Goal: Task Accomplishment & Management: Manage account settings

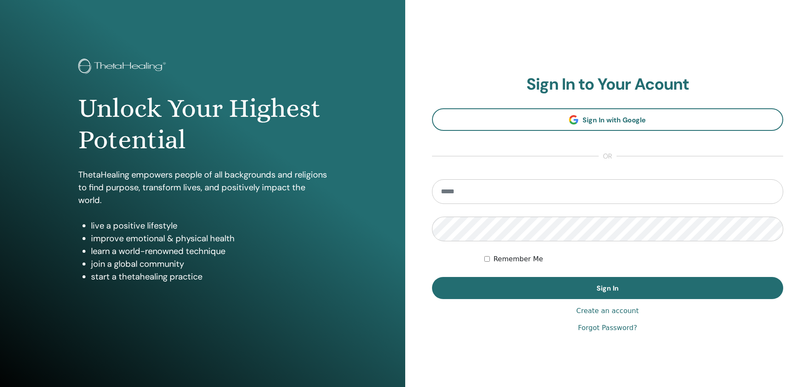
click at [513, 189] on input "email" at bounding box center [608, 191] width 352 height 25
paste input "**********"
type input "**********"
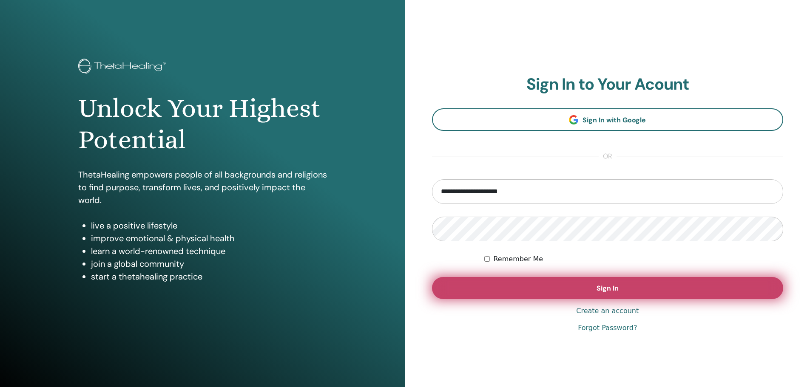
click at [535, 295] on button "Sign In" at bounding box center [608, 288] width 352 height 22
click at [606, 285] on span "Sign In" at bounding box center [607, 288] width 22 height 9
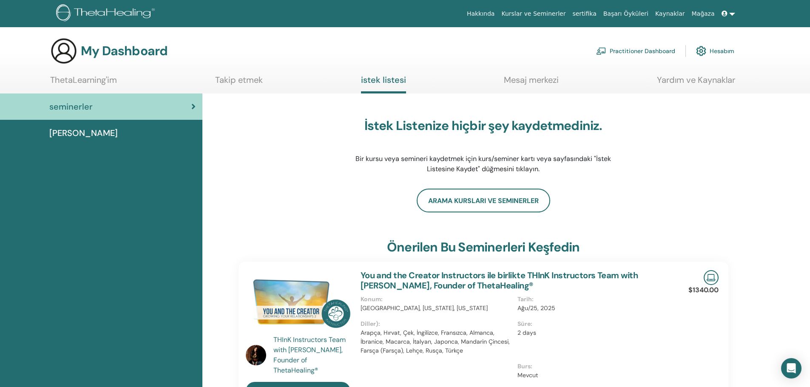
click at [726, 11] on icon at bounding box center [724, 14] width 6 height 6
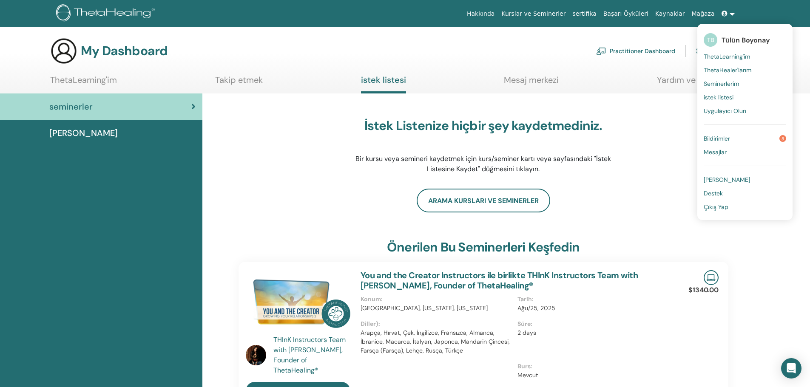
click at [721, 206] on span "Çıkış Yap" at bounding box center [715, 207] width 25 height 8
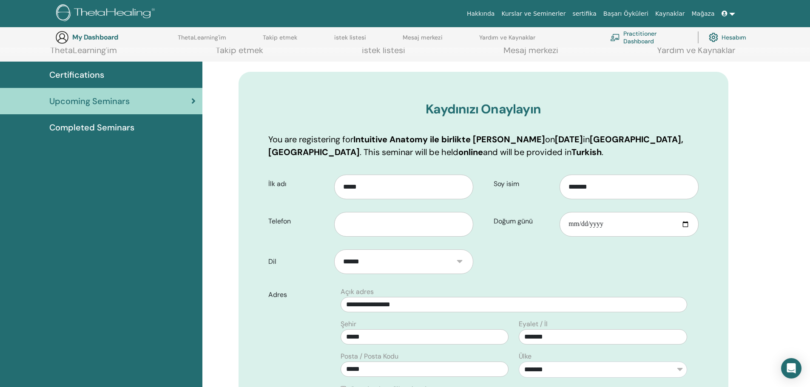
scroll to position [148, 0]
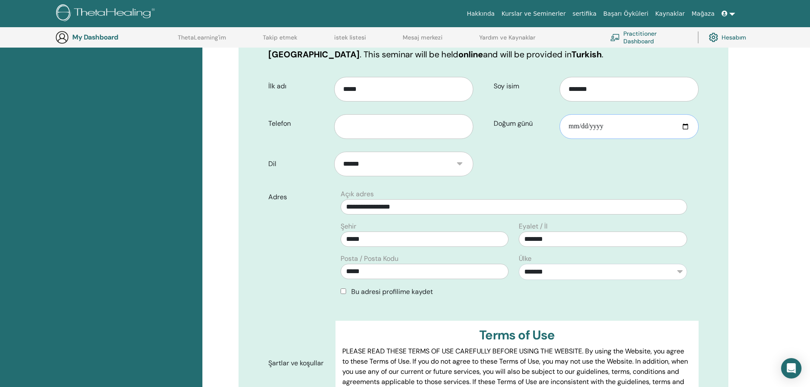
click at [621, 133] on input "Doğum günü" at bounding box center [628, 126] width 139 height 25
type input "**********"
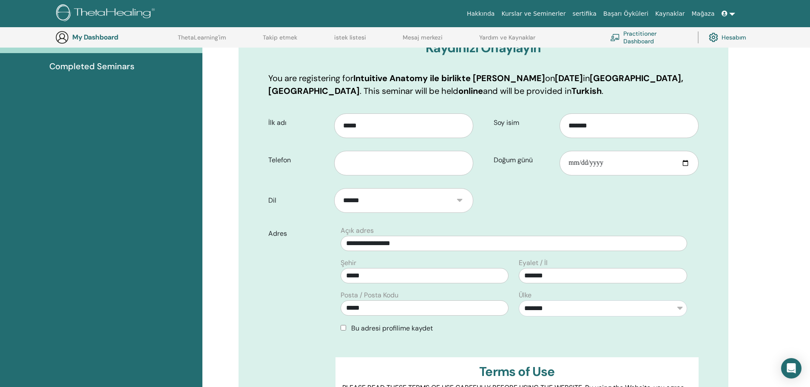
scroll to position [105, 0]
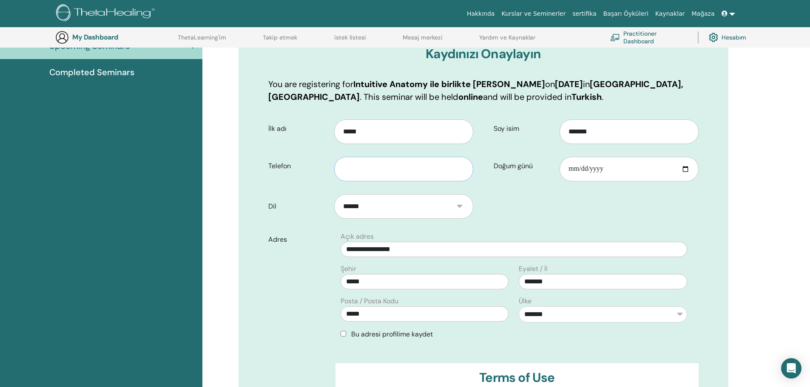
click at [385, 171] on input "text" at bounding box center [403, 169] width 139 height 25
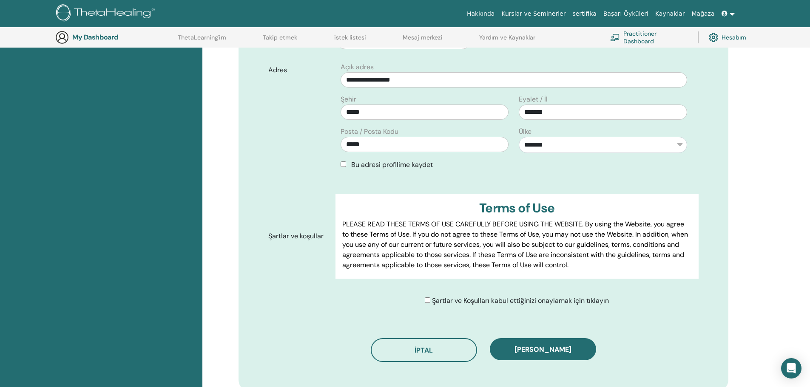
scroll to position [275, 0]
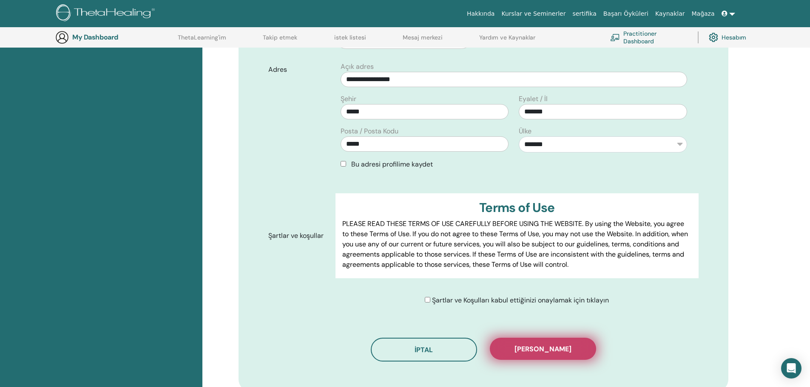
type input "**********"
click at [543, 349] on span "Kaydı onayla" at bounding box center [542, 349] width 57 height 9
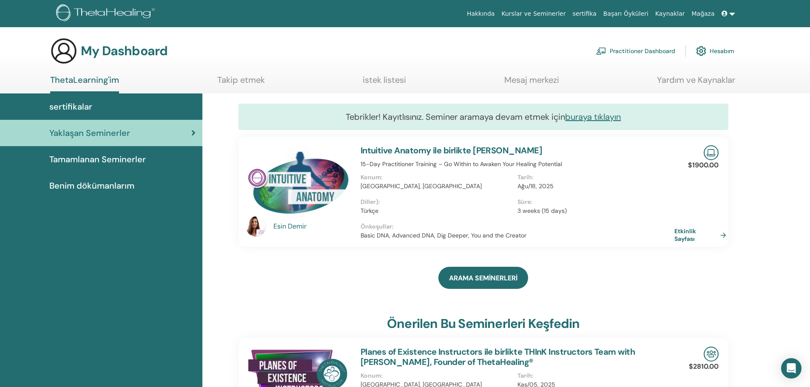
click at [728, 14] on span at bounding box center [725, 13] width 8 height 7
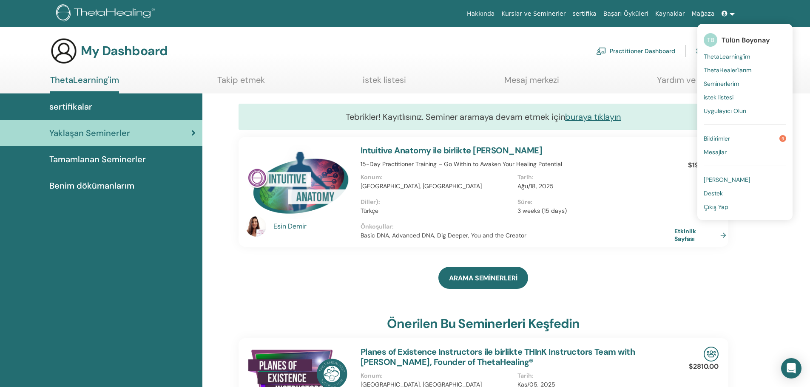
click at [717, 207] on span "Çıkış Yap" at bounding box center [715, 207] width 25 height 8
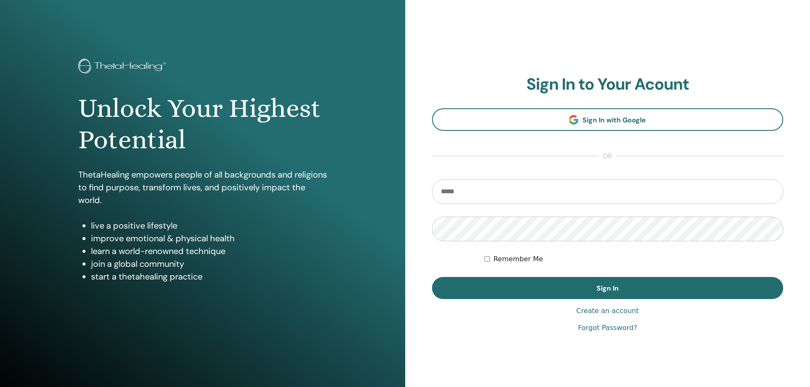
click at [456, 189] on input "email" at bounding box center [608, 191] width 352 height 25
click at [485, 197] on input "email" at bounding box center [608, 191] width 352 height 25
paste input "**********"
type input "**********"
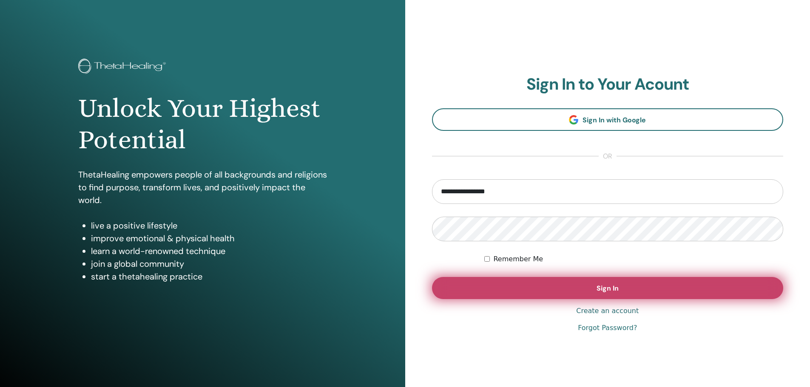
click at [581, 284] on button "Sign In" at bounding box center [608, 288] width 352 height 22
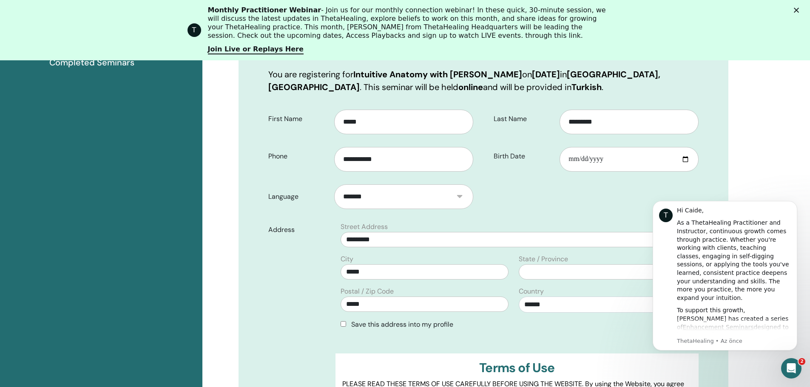
scroll to position [190, 0]
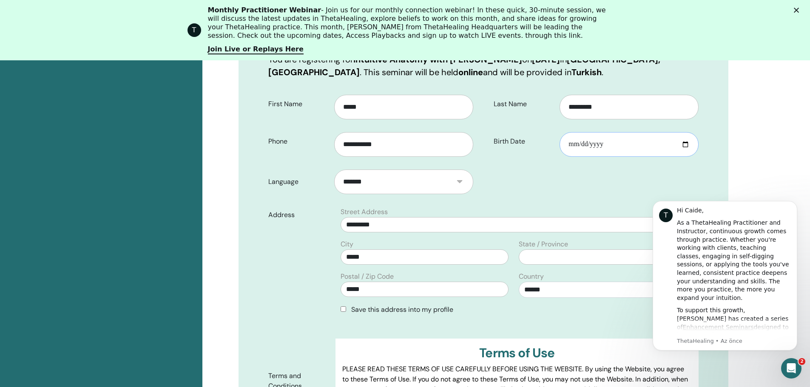
click at [576, 148] on input "Birth Date" at bounding box center [628, 144] width 139 height 25
type input "**********"
click at [572, 187] on form "**********" at bounding box center [483, 273] width 443 height 369
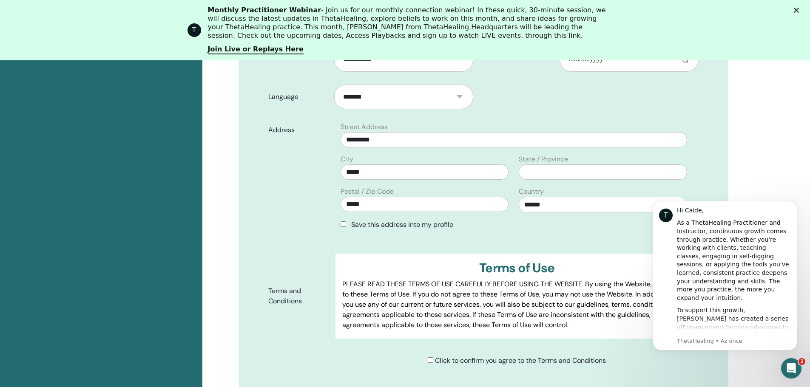
scroll to position [360, 0]
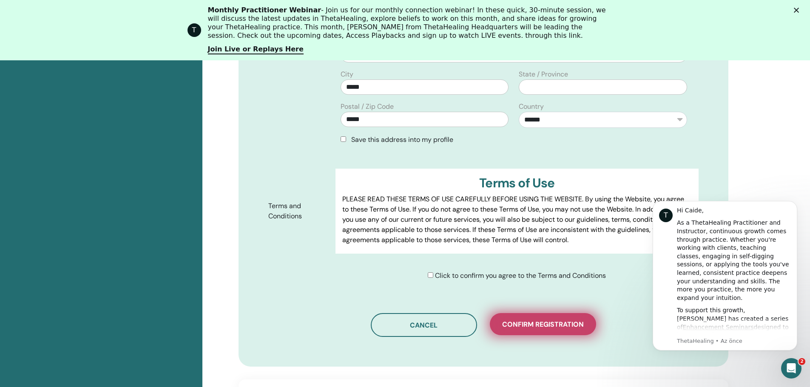
click at [550, 325] on span "Confirm registration" at bounding box center [543, 324] width 82 height 9
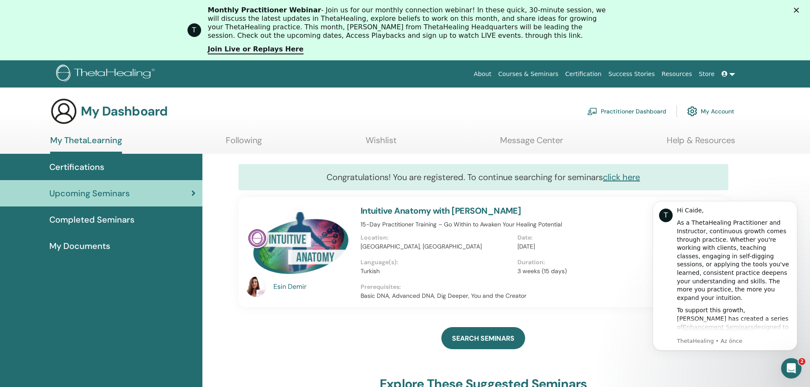
click at [728, 74] on span at bounding box center [725, 74] width 8 height 7
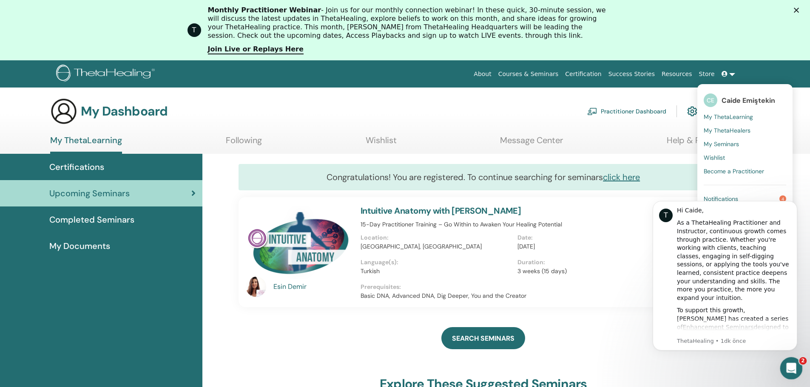
click at [790, 363] on icon "Intercom Messenger uygulamasını aç" at bounding box center [790, 367] width 14 height 14
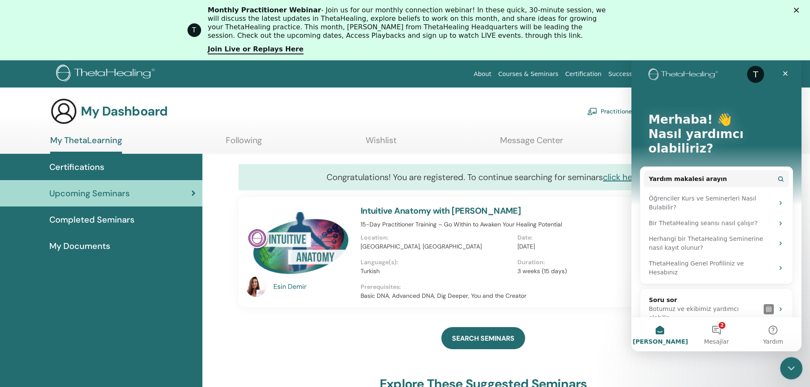
click at [790, 364] on icon "Intercom Messenger uygulamasını kapat" at bounding box center [790, 367] width 10 height 10
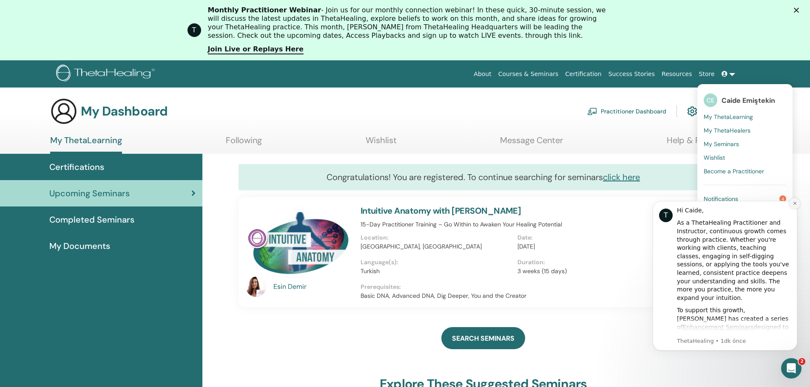
click at [794, 201] on icon "Dismiss notification" at bounding box center [794, 203] width 5 height 5
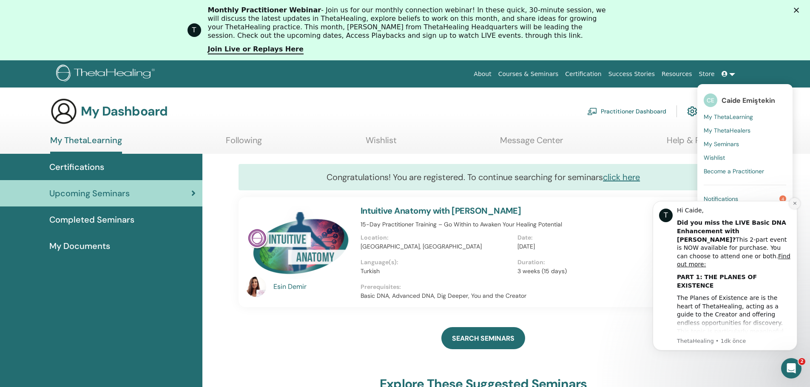
click at [794, 203] on icon "Dismiss notification" at bounding box center [794, 203] width 3 height 3
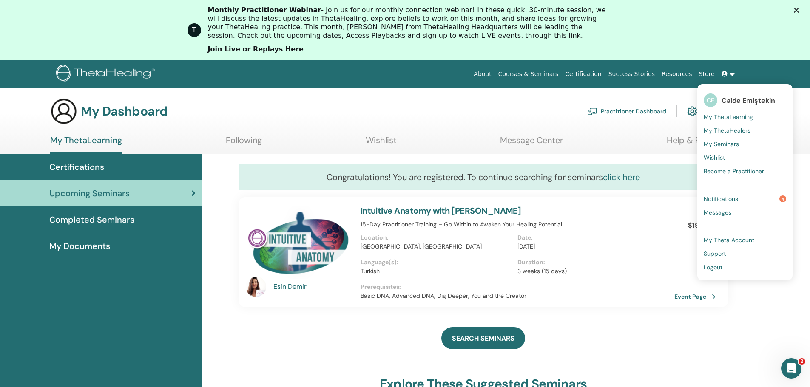
click at [720, 268] on span "Logout" at bounding box center [712, 268] width 19 height 8
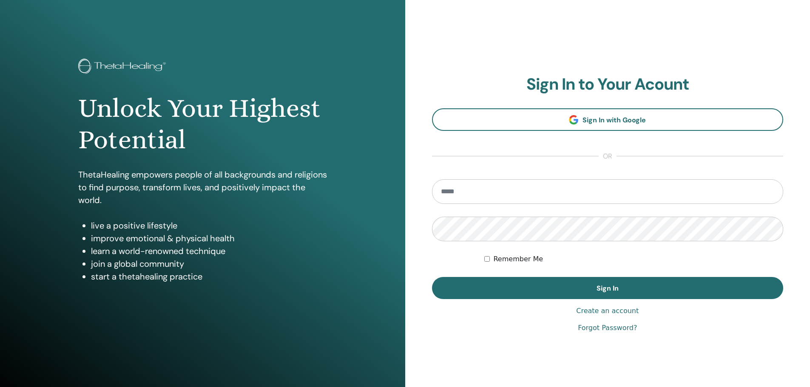
click at [463, 194] on input "email" at bounding box center [608, 191] width 352 height 25
click at [463, 190] on input "email" at bounding box center [608, 191] width 352 height 25
type input "*"
type input "**********"
click at [408, 232] on div "**********" at bounding box center [607, 204] width 405 height 408
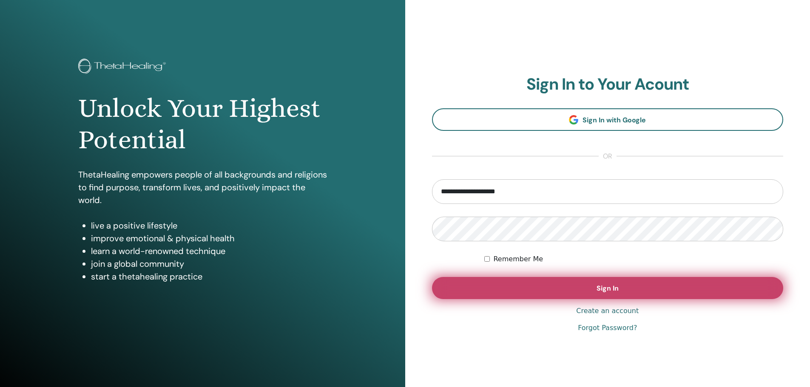
click at [536, 284] on button "Sign In" at bounding box center [608, 288] width 352 height 22
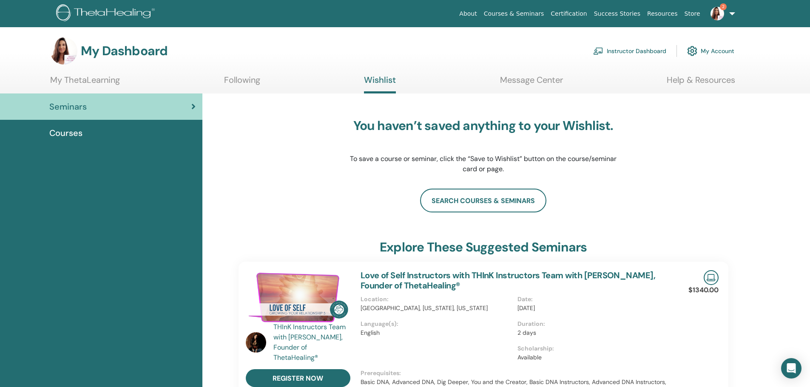
click at [626, 53] on link "Instructor Dashboard" at bounding box center [629, 51] width 73 height 19
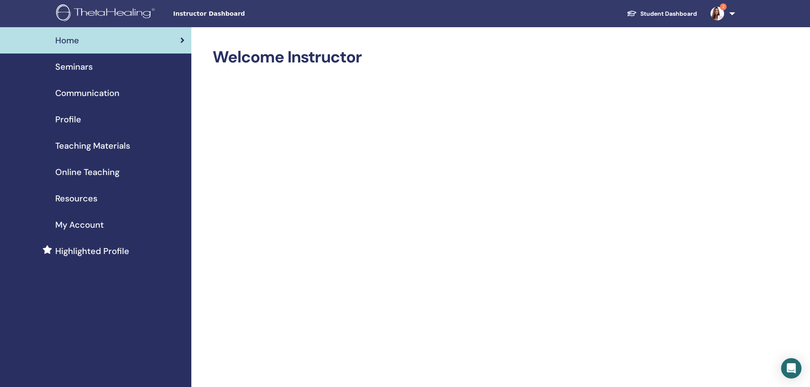
click at [95, 225] on span "My Account" at bounding box center [79, 224] width 48 height 13
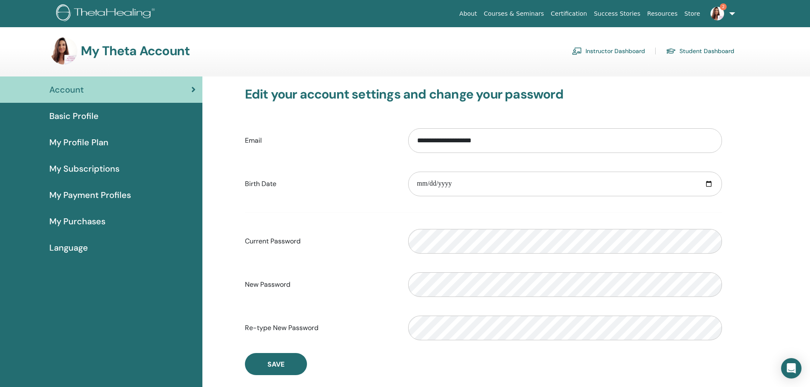
click at [604, 51] on link "Instructor Dashboard" at bounding box center [608, 51] width 73 height 14
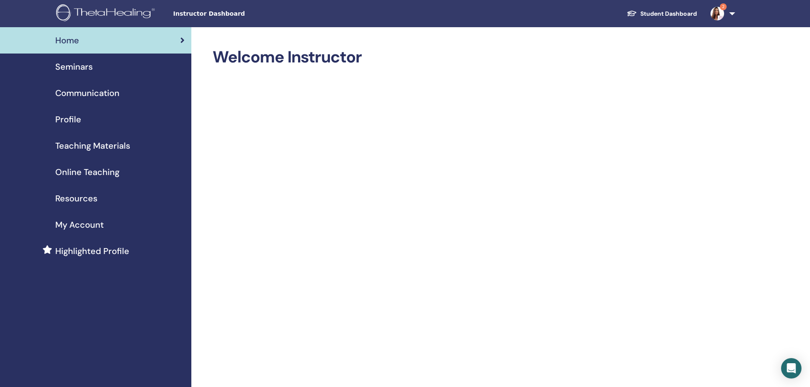
click at [722, 17] on img at bounding box center [717, 14] width 14 height 14
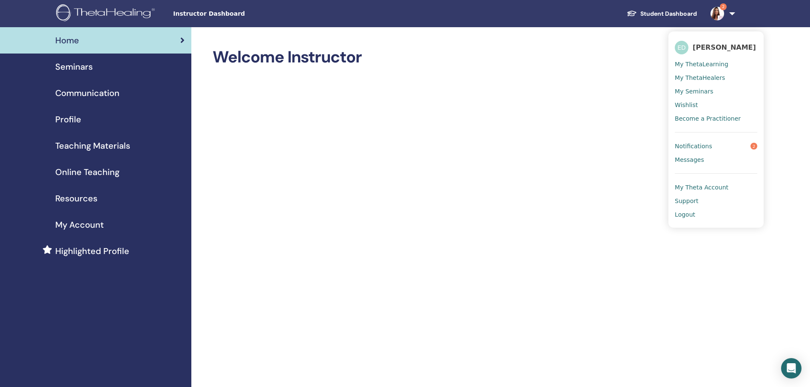
click at [700, 146] on span "Notifications" at bounding box center [693, 146] width 37 height 8
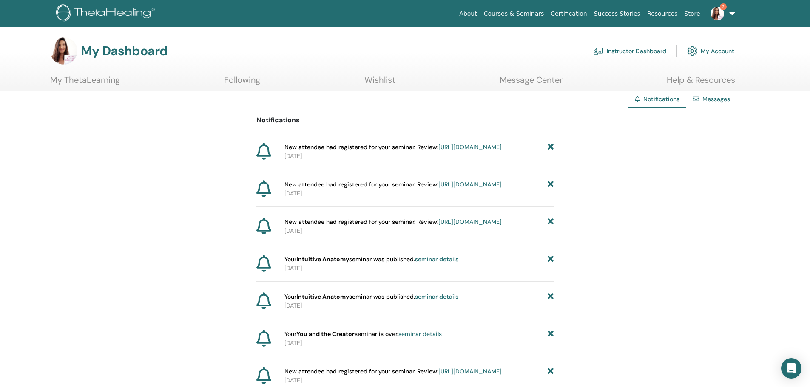
click at [467, 151] on link "[URL][DOMAIN_NAME]" at bounding box center [469, 147] width 63 height 8
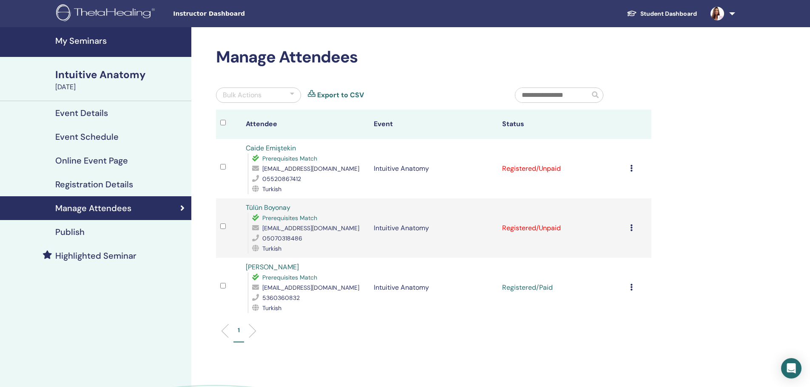
click at [632, 168] on icon at bounding box center [631, 168] width 3 height 7
click at [624, 200] on p "Mark as Paid" at bounding box center [621, 201] width 67 height 10
click at [632, 227] on div "Cancel Registration Do not auto-certify Mark as Paid Mark as Unpaid Mark as Abs…" at bounding box center [638, 228] width 17 height 10
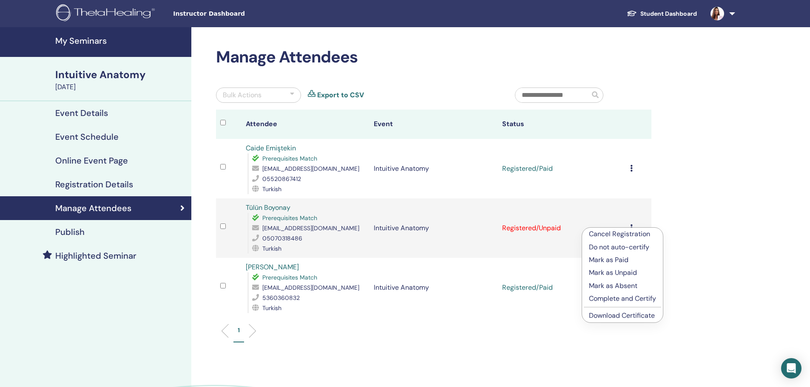
click at [629, 258] on p "Mark as Paid" at bounding box center [622, 260] width 67 height 10
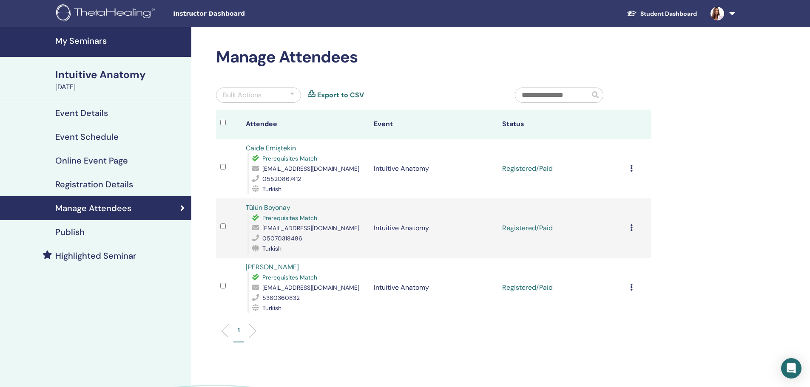
click at [713, 13] on img at bounding box center [717, 14] width 14 height 14
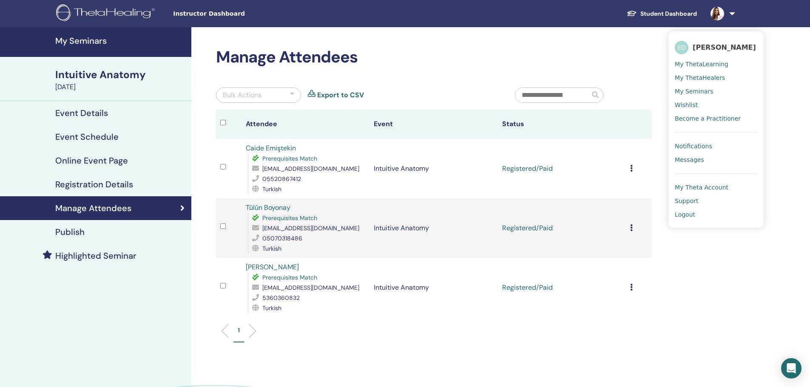
click at [693, 211] on span "Logout" at bounding box center [685, 215] width 20 height 8
